Goal: Use online tool/utility: Utilize a website feature to perform a specific function

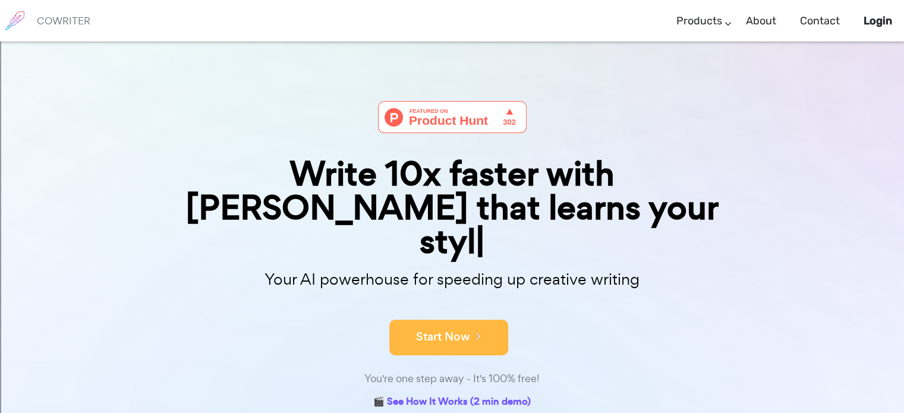
click at [449, 320] on button "Start Now" at bounding box center [448, 338] width 119 height 36
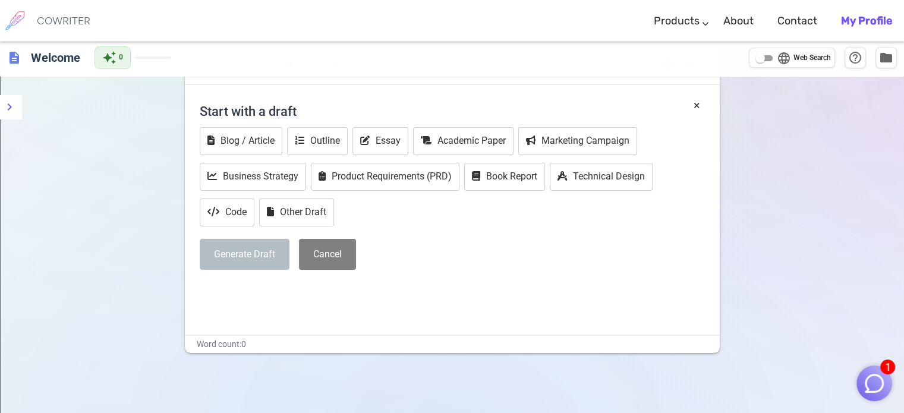
scroll to position [59, 0]
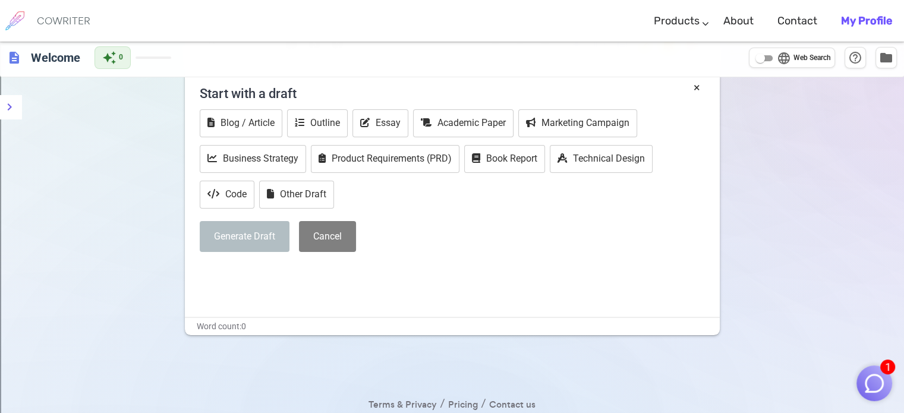
click at [285, 92] on h4 "Start with a draft" at bounding box center [452, 93] width 505 height 29
click at [311, 200] on button "Other Draft" at bounding box center [296, 195] width 75 height 28
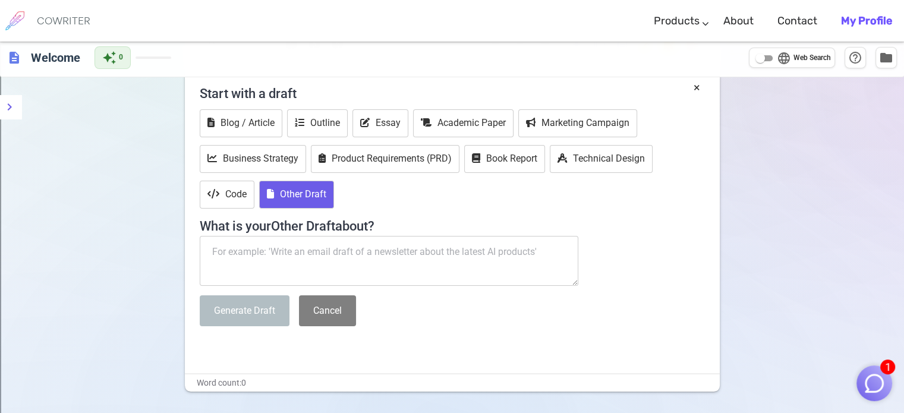
click at [275, 252] on textarea at bounding box center [389, 261] width 379 height 50
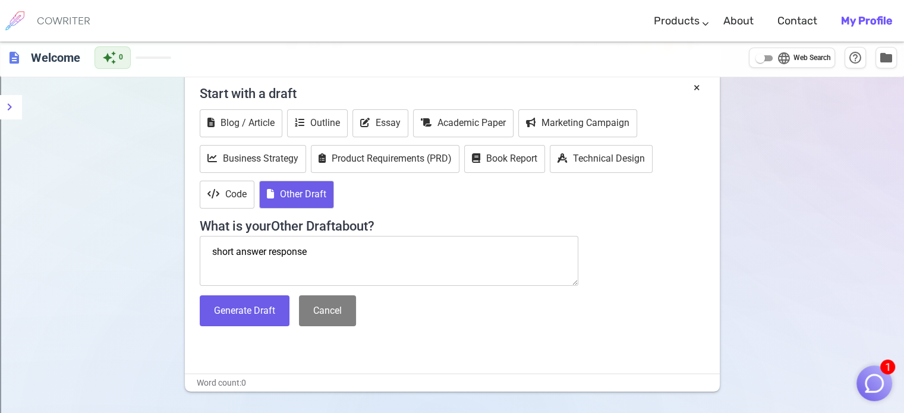
type textarea "short answer response"
click at [244, 305] on button "Generate Draft" at bounding box center [245, 310] width 90 height 31
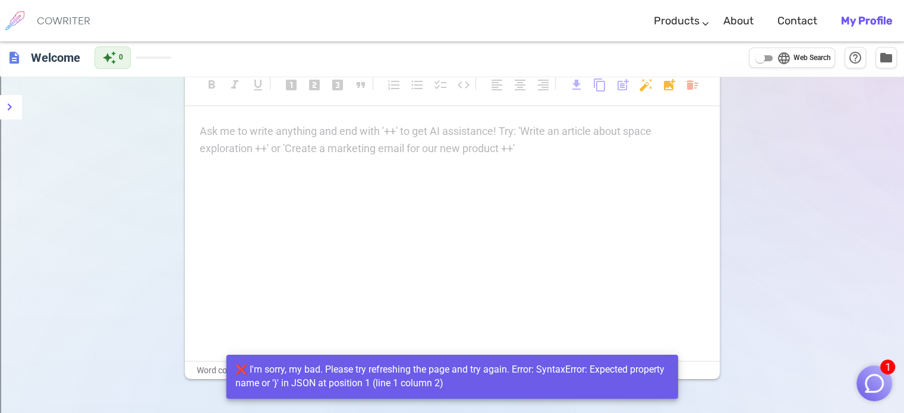
scroll to position [0, 0]
